Goal: Task Accomplishment & Management: Complete application form

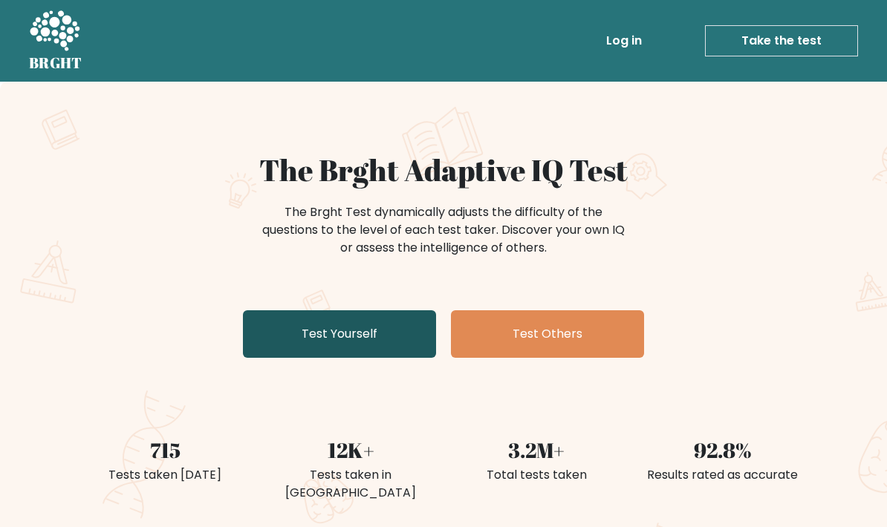
click at [339, 322] on link "Test Yourself" at bounding box center [339, 334] width 193 height 48
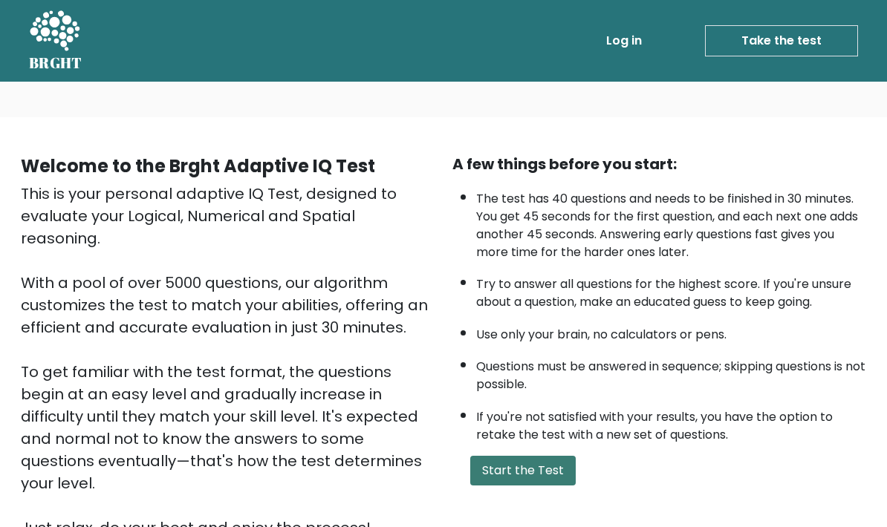
click at [500, 486] on button "Start the Test" at bounding box center [522, 471] width 105 height 30
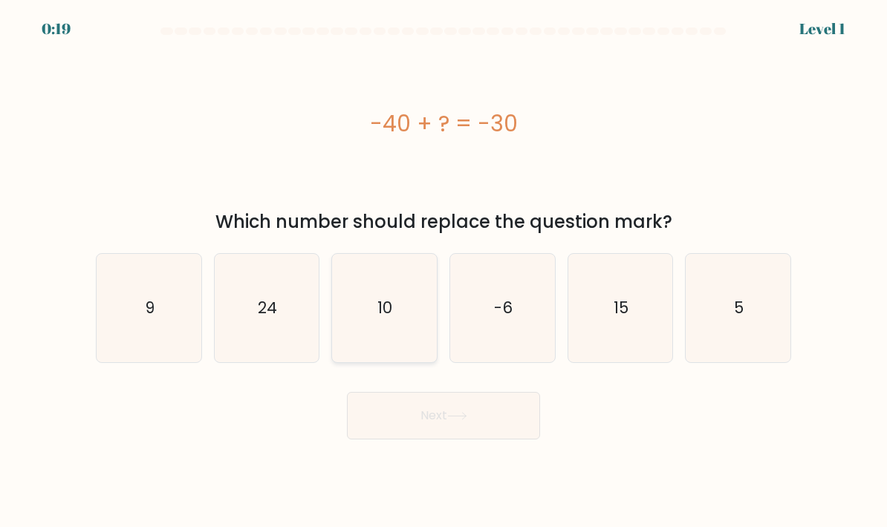
click at [387, 319] on text "10" at bounding box center [385, 308] width 15 height 22
click at [443, 271] on input "c. 10" at bounding box center [443, 267] width 1 height 7
radio input "true"
click at [388, 433] on button "Next" at bounding box center [443, 416] width 193 height 48
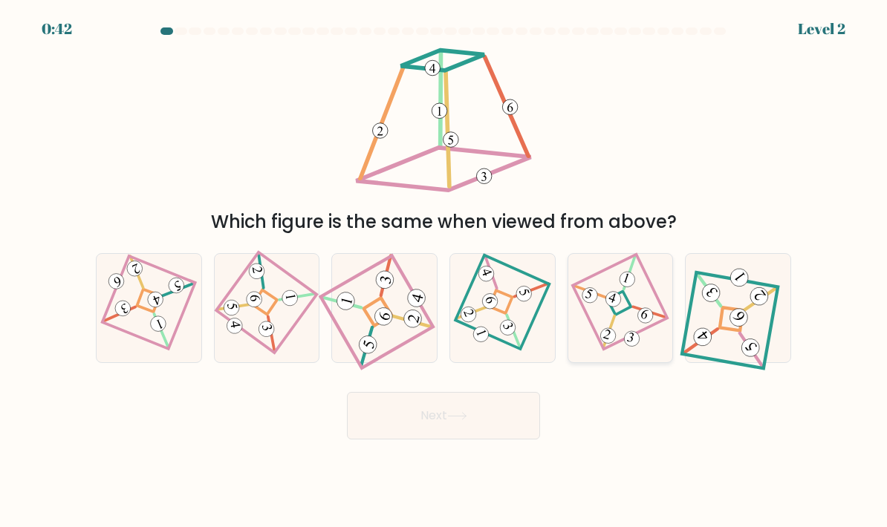
click at [624, 345] on icon at bounding box center [620, 308] width 74 height 87
click at [444, 271] on input "e." at bounding box center [443, 267] width 1 height 7
radio input "true"
click at [503, 438] on button "Next" at bounding box center [443, 416] width 193 height 48
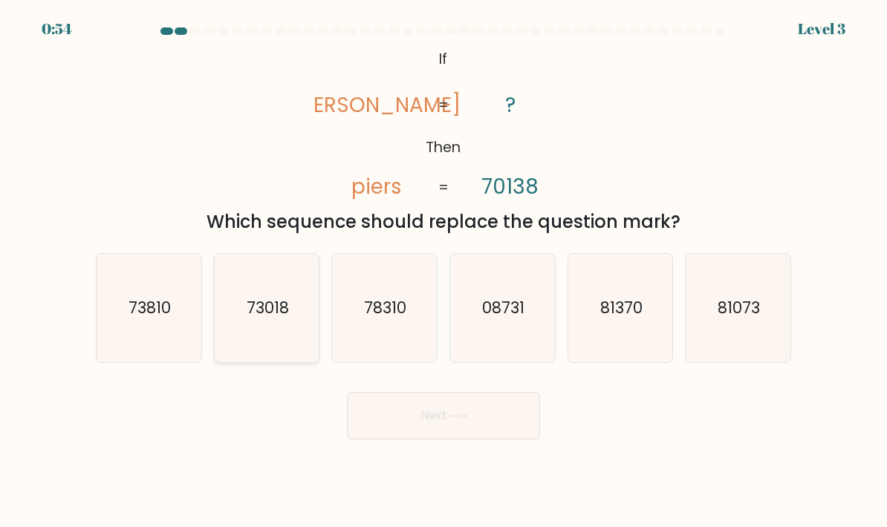
click at [293, 331] on icon "73018" at bounding box center [267, 308] width 105 height 105
click at [443, 271] on input "b. 73018" at bounding box center [443, 267] width 1 height 7
radio input "true"
click at [409, 439] on button "Next" at bounding box center [443, 416] width 193 height 48
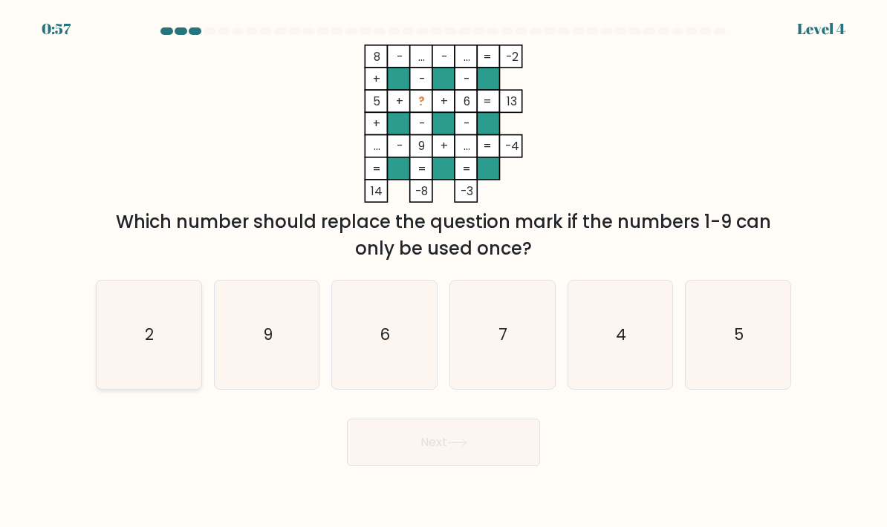
click at [157, 351] on icon "2" at bounding box center [149, 335] width 105 height 105
click at [443, 271] on input "a. 2" at bounding box center [443, 267] width 1 height 7
radio input "true"
click at [452, 466] on button "Next" at bounding box center [443, 443] width 193 height 48
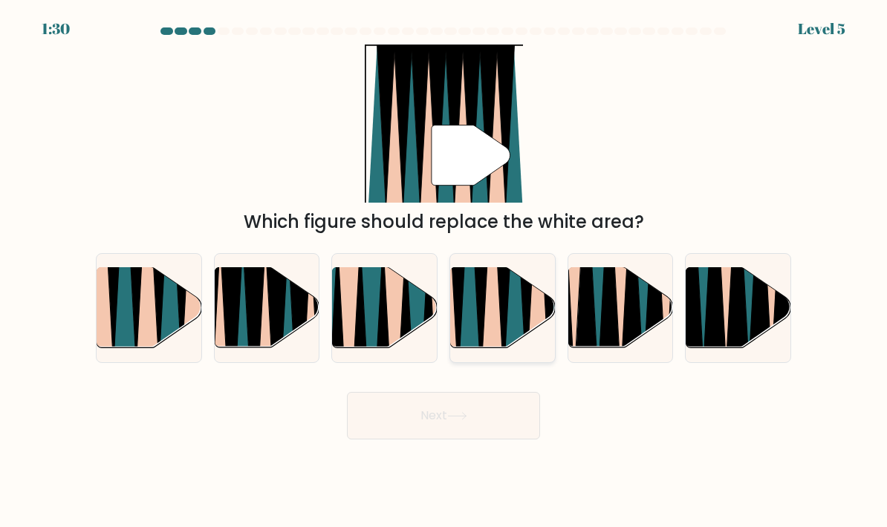
click at [505, 330] on icon at bounding box center [504, 266] width 24 height 209
click at [444, 271] on input "d." at bounding box center [443, 267] width 1 height 7
radio input "true"
click at [463, 420] on icon at bounding box center [457, 416] width 20 height 8
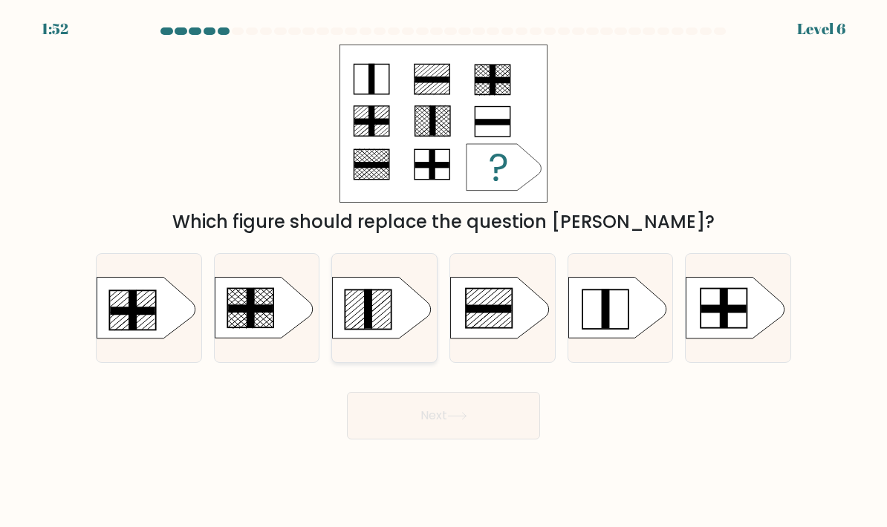
click at [403, 339] on icon at bounding box center [382, 308] width 98 height 61
click at [443, 271] on input "c." at bounding box center [443, 267] width 1 height 7
radio input "true"
click at [409, 437] on button "Next" at bounding box center [443, 416] width 193 height 48
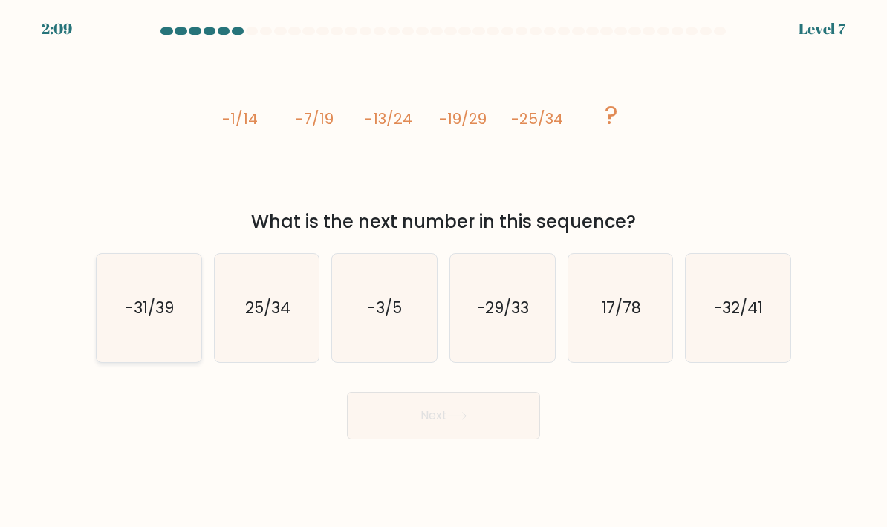
click at [151, 351] on icon "-31/39" at bounding box center [149, 308] width 105 height 105
click at [443, 271] on input "a. -31/39" at bounding box center [443, 267] width 1 height 7
radio input "true"
click at [398, 436] on button "Next" at bounding box center [443, 416] width 193 height 48
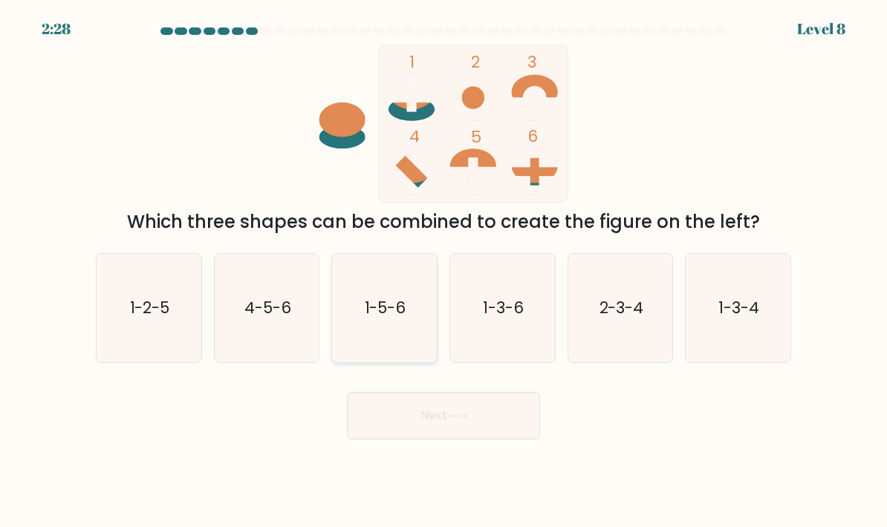
click at [410, 322] on icon "1-5-6" at bounding box center [384, 308] width 105 height 105
click at [443, 271] on input "c. 1-5-6" at bounding box center [443, 267] width 1 height 7
radio input "true"
click at [401, 414] on button "Next" at bounding box center [443, 416] width 193 height 48
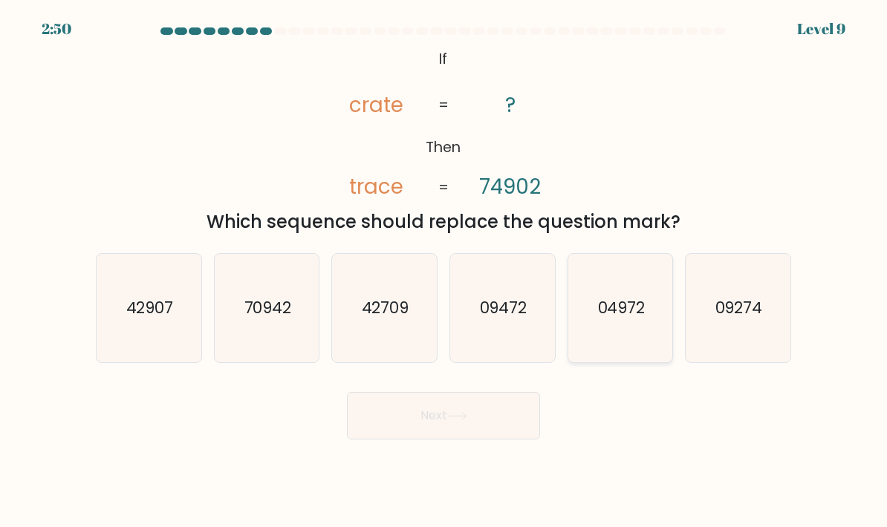
click at [614, 319] on text "04972" at bounding box center [621, 308] width 48 height 22
click at [444, 271] on input "e. 04972" at bounding box center [443, 267] width 1 height 7
radio input "true"
click at [484, 440] on button "Next" at bounding box center [443, 416] width 193 height 48
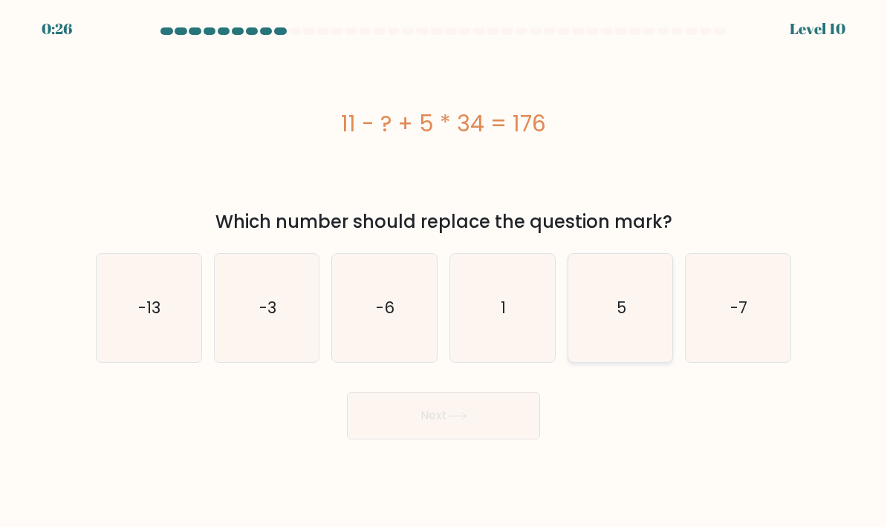
click at [635, 348] on icon "5" at bounding box center [620, 308] width 105 height 105
click at [444, 271] on input "e. 5" at bounding box center [443, 267] width 1 height 7
radio input "true"
click at [486, 428] on button "Next" at bounding box center [443, 416] width 193 height 48
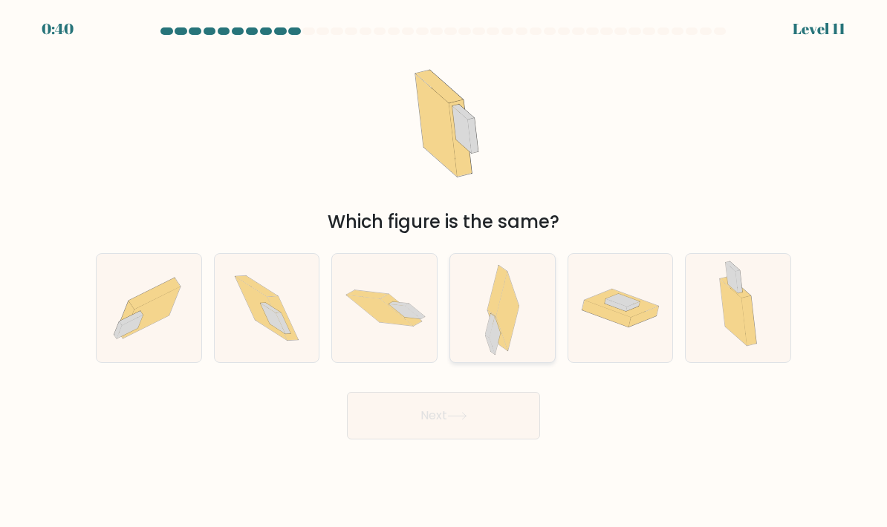
click at [499, 355] on icon at bounding box center [494, 335] width 11 height 39
click at [444, 271] on input "d." at bounding box center [443, 267] width 1 height 7
radio input "true"
click at [497, 436] on button "Next" at bounding box center [443, 416] width 193 height 48
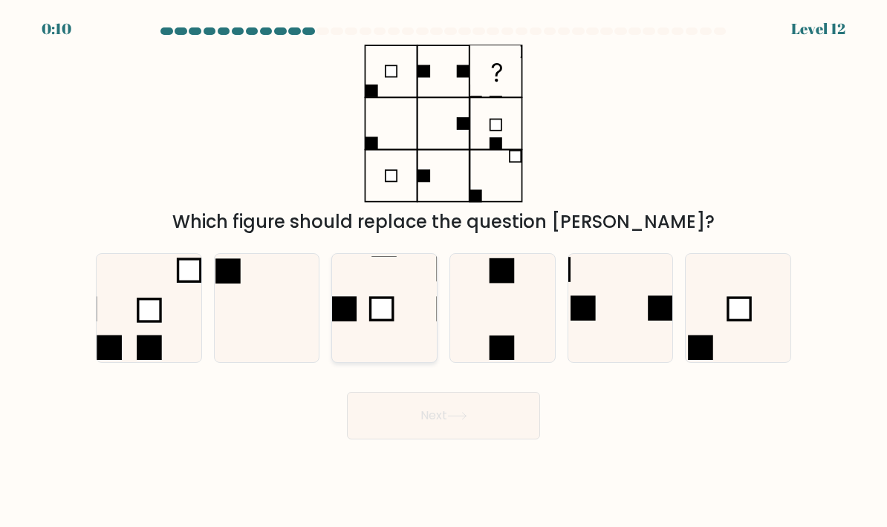
click at [406, 330] on icon at bounding box center [384, 308] width 105 height 105
click at [443, 271] on input "c." at bounding box center [443, 267] width 1 height 7
radio input "true"
click at [422, 436] on button "Next" at bounding box center [443, 416] width 193 height 48
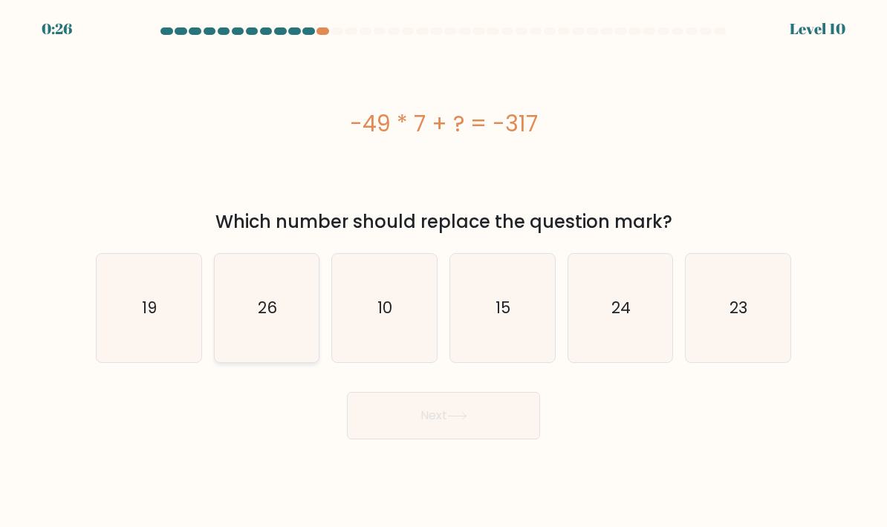
click at [290, 335] on icon "26" at bounding box center [267, 308] width 105 height 105
click at [443, 271] on input "b. 26" at bounding box center [443, 267] width 1 height 7
radio input "true"
click at [434, 440] on button "Next" at bounding box center [443, 416] width 193 height 48
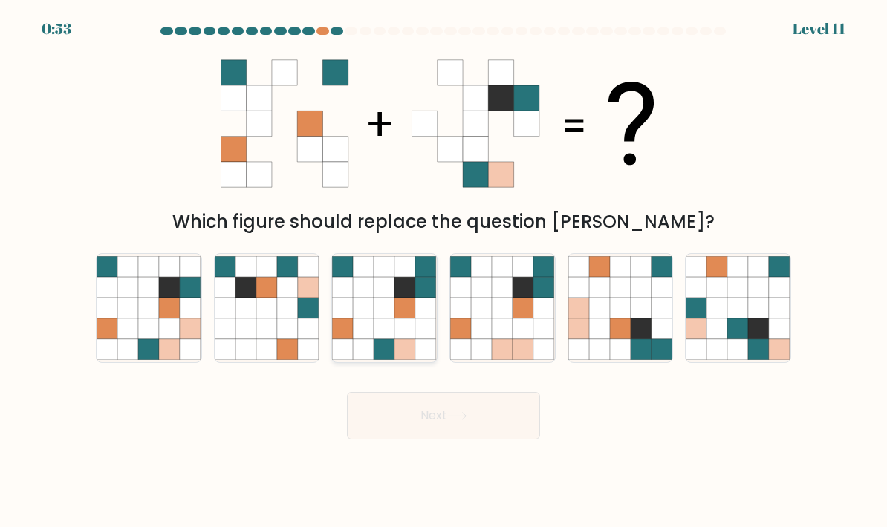
click at [417, 319] on icon at bounding box center [426, 308] width 21 height 21
click at [443, 271] on input "c." at bounding box center [443, 267] width 1 height 7
radio input "true"
click at [466, 420] on icon at bounding box center [457, 416] width 20 height 8
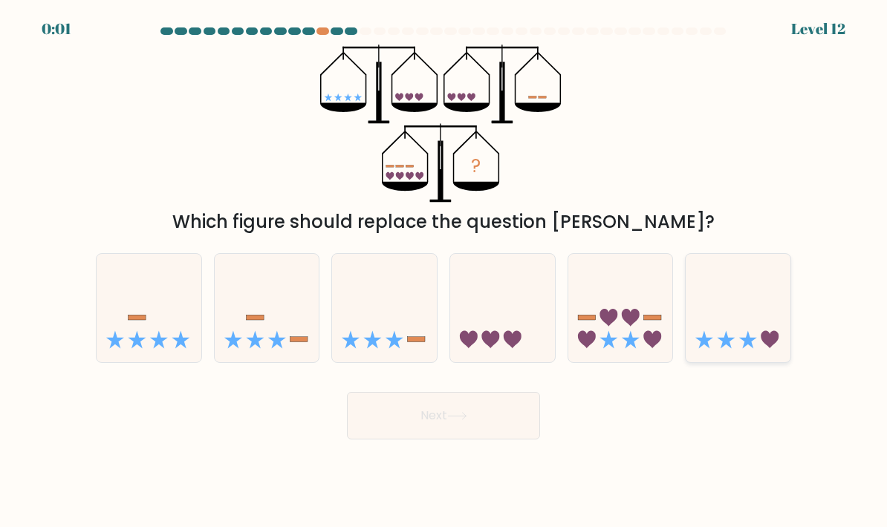
click at [769, 349] on icon at bounding box center [770, 340] width 18 height 18
click at [444, 271] on input "f." at bounding box center [443, 267] width 1 height 7
radio input "true"
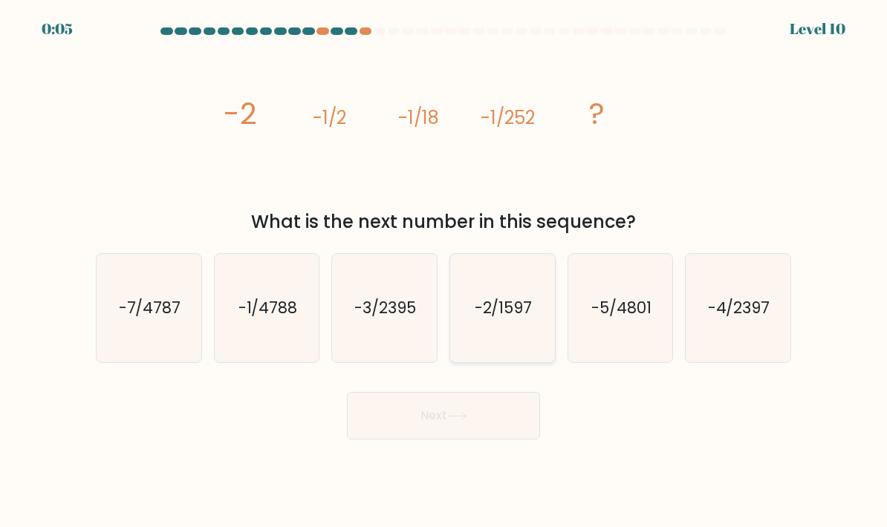
click at [536, 309] on icon "-2/1597" at bounding box center [502, 308] width 105 height 105
click at [444, 271] on input "d. -2/1597" at bounding box center [443, 267] width 1 height 7
radio input "true"
click at [498, 436] on button "Next" at bounding box center [443, 416] width 193 height 48
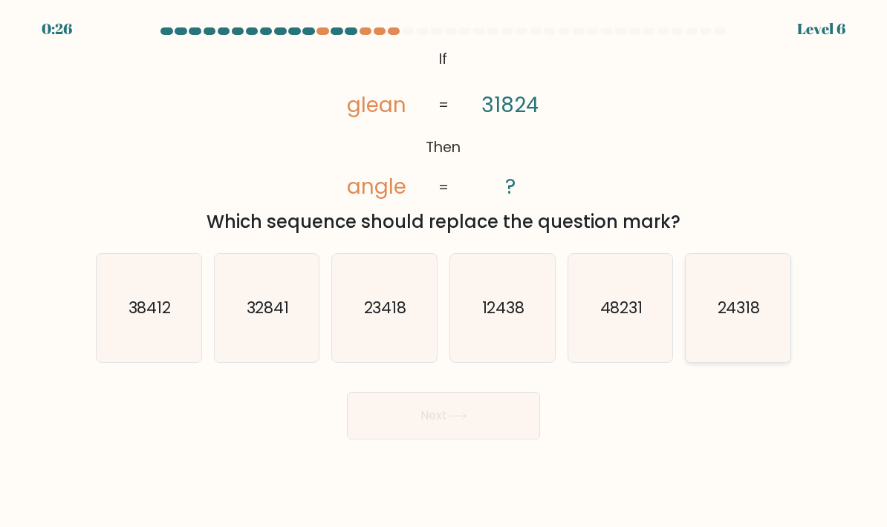
click at [732, 339] on icon "24318" at bounding box center [738, 308] width 105 height 105
click at [444, 271] on input "f. 24318" at bounding box center [443, 267] width 1 height 7
radio input "true"
click at [491, 426] on button "Next" at bounding box center [443, 416] width 193 height 48
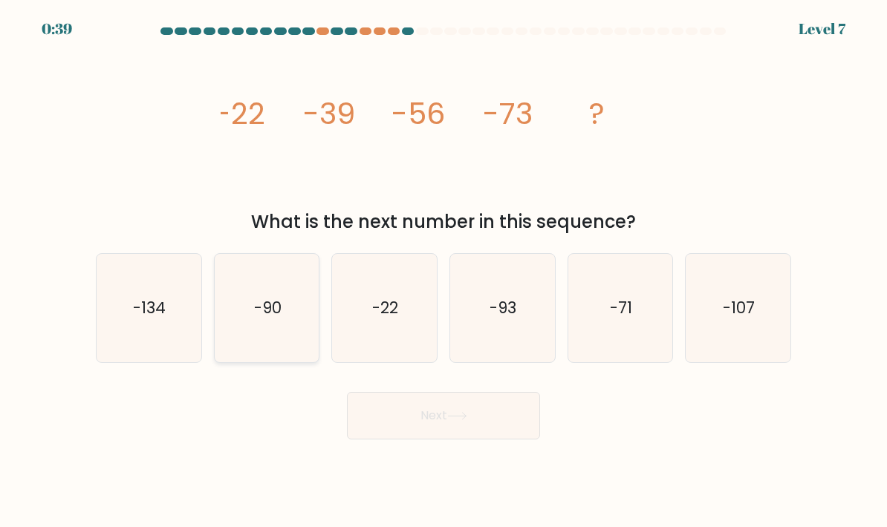
click at [258, 319] on text "-90" at bounding box center [267, 308] width 27 height 22
click at [443, 271] on input "b. -90" at bounding box center [443, 267] width 1 height 7
radio input "true"
click at [451, 420] on icon at bounding box center [457, 416] width 20 height 8
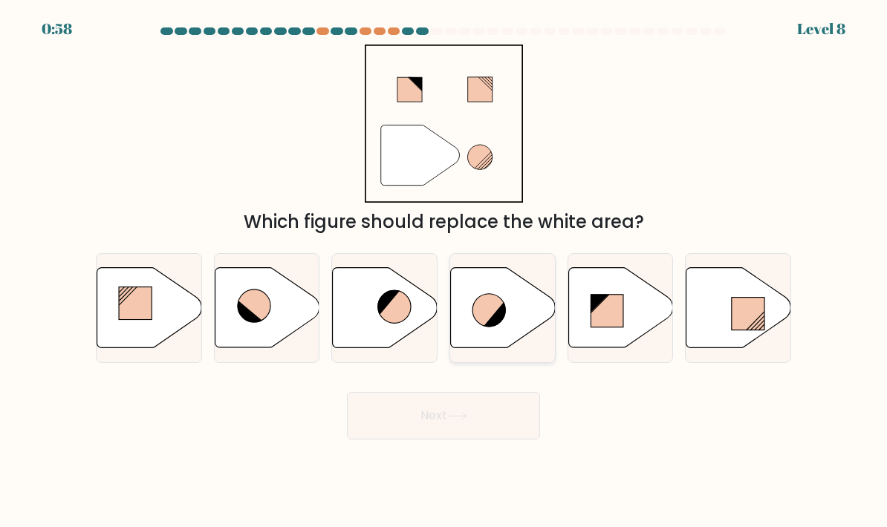
click at [518, 339] on icon at bounding box center [503, 308] width 105 height 80
click at [444, 271] on input "d." at bounding box center [443, 267] width 1 height 7
radio input "true"
click at [499, 433] on button "Next" at bounding box center [443, 416] width 193 height 48
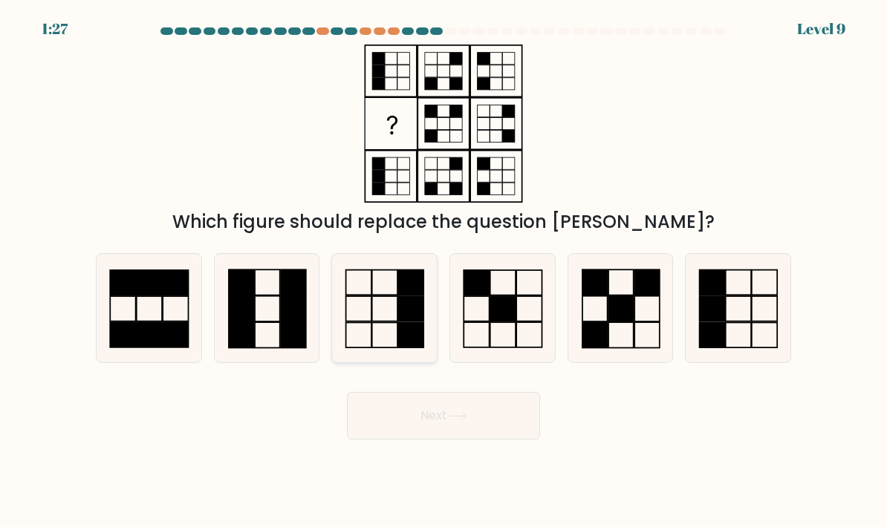
click at [400, 315] on rect at bounding box center [412, 308] width 26 height 25
click at [443, 271] on input "c." at bounding box center [443, 267] width 1 height 7
radio input "true"
click at [444, 440] on button "Next" at bounding box center [443, 416] width 193 height 48
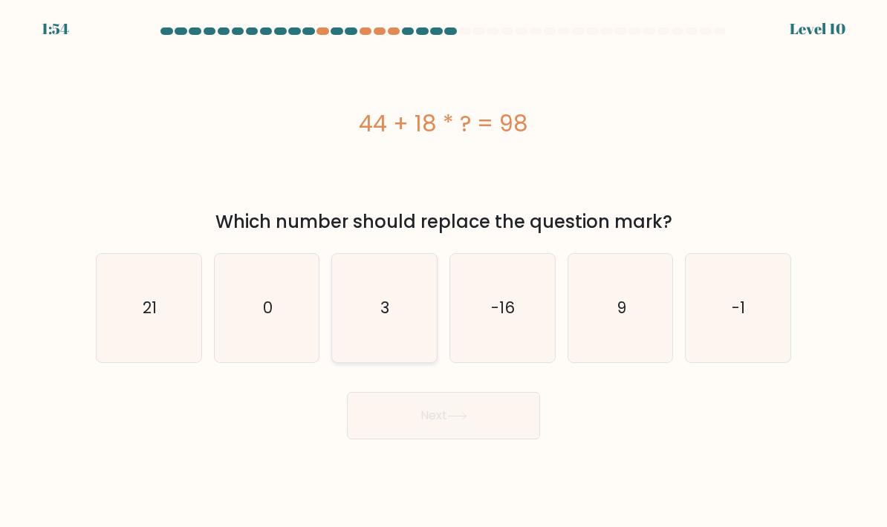
click at [382, 351] on icon "3" at bounding box center [384, 308] width 105 height 105
click at [443, 271] on input "c. 3" at bounding box center [443, 267] width 1 height 7
radio input "true"
click at [463, 420] on icon at bounding box center [457, 416] width 20 height 8
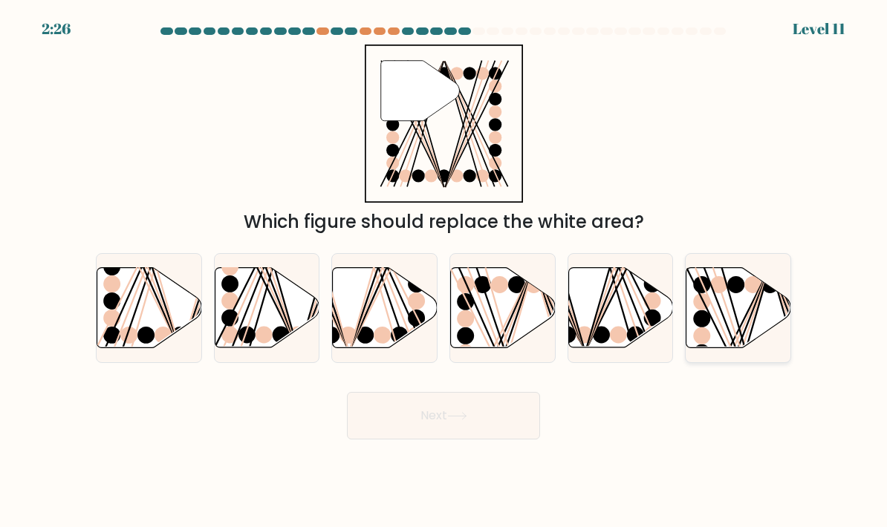
click at [715, 314] on line at bounding box center [737, 351] width 66 height 169
click at [444, 271] on input "f." at bounding box center [443, 267] width 1 height 7
radio input "true"
click at [502, 436] on button "Next" at bounding box center [443, 416] width 193 height 48
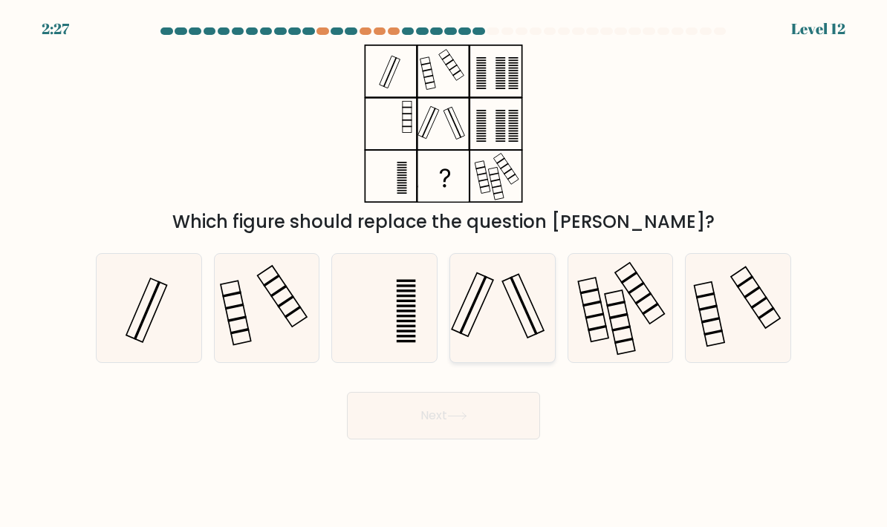
click at [482, 309] on icon at bounding box center [502, 308] width 105 height 105
click at [444, 271] on input "d." at bounding box center [443, 267] width 1 height 7
radio input "true"
click at [510, 432] on button "Next" at bounding box center [443, 416] width 193 height 48
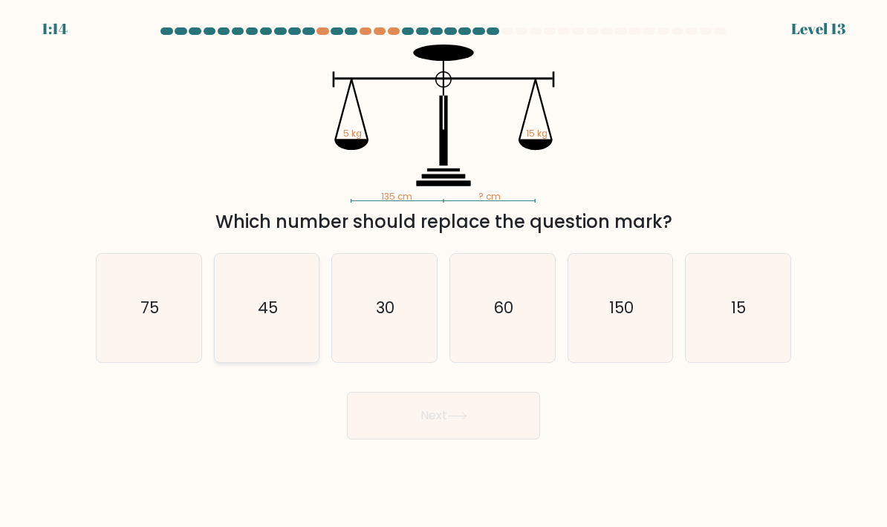
click at [275, 319] on text "45" at bounding box center [268, 308] width 20 height 22
click at [443, 271] on input "b. 45" at bounding box center [443, 267] width 1 height 7
radio input "true"
click at [457, 420] on icon at bounding box center [457, 416] width 20 height 8
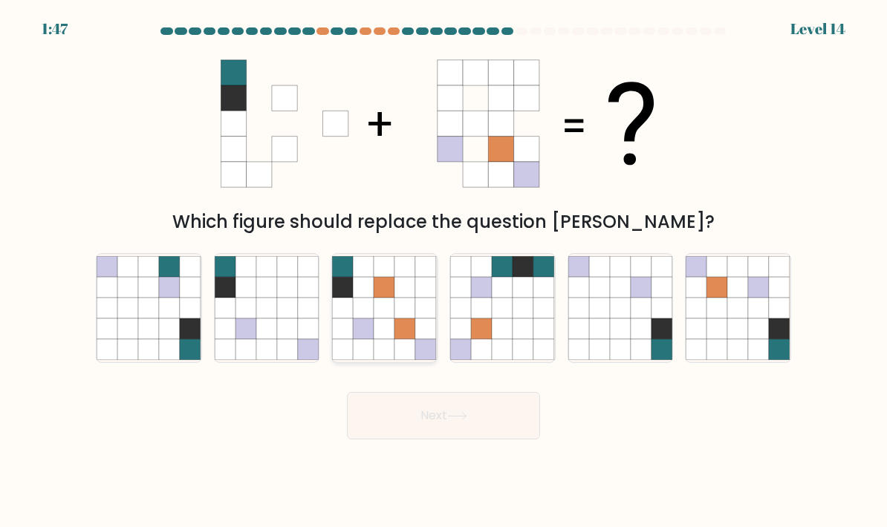
click at [386, 319] on icon at bounding box center [384, 308] width 21 height 21
click at [443, 271] on input "c." at bounding box center [443, 267] width 1 height 7
radio input "true"
click at [400, 440] on button "Next" at bounding box center [443, 416] width 193 height 48
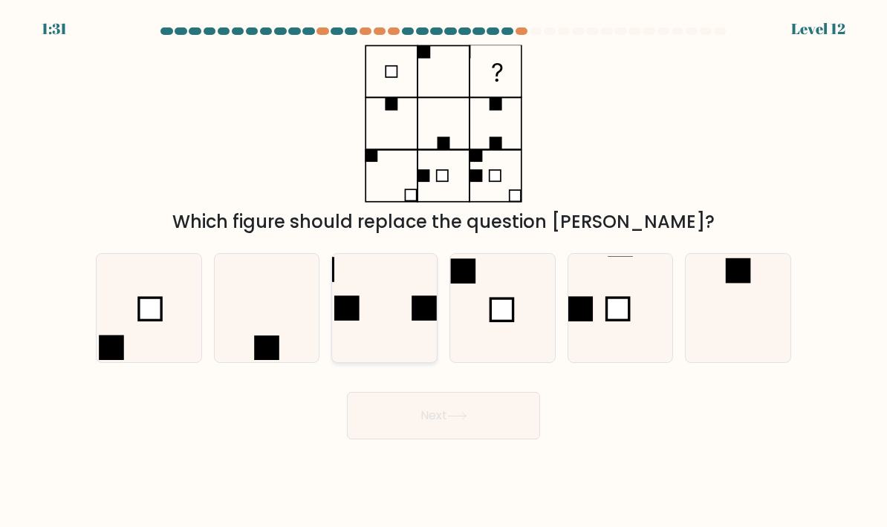
click at [399, 326] on icon at bounding box center [384, 308] width 105 height 105
click at [443, 271] on input "c." at bounding box center [443, 267] width 1 height 7
radio input "true"
click at [426, 440] on button "Next" at bounding box center [443, 416] width 193 height 48
